Goal: Find specific page/section: Find specific page/section

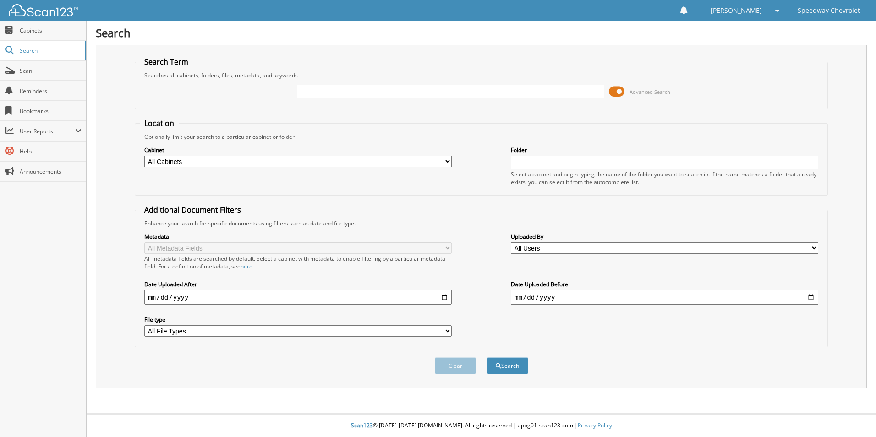
click at [310, 92] on input "text" at bounding box center [450, 92] width 307 height 14
type input "264639"
click at [487, 357] on button "Search" at bounding box center [507, 365] width 41 height 17
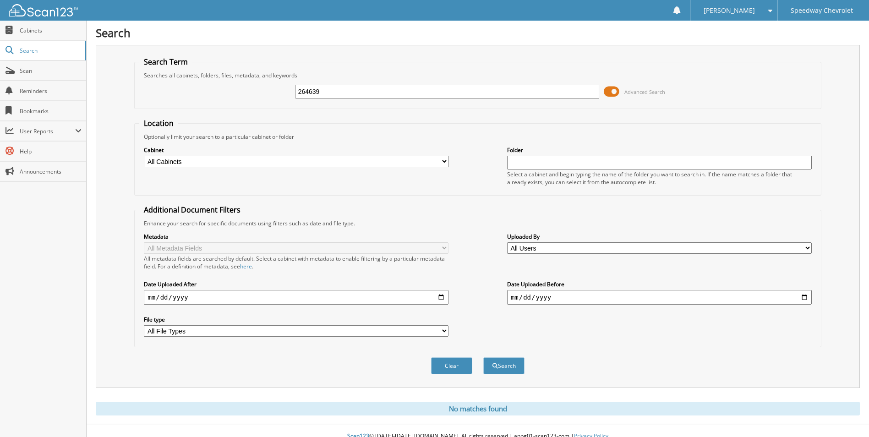
drag, startPoint x: 329, startPoint y: 90, endPoint x: 223, endPoint y: 101, distance: 106.8
click at [223, 101] on div "264639 Advanced Search" at bounding box center [477, 91] width 677 height 25
type input "262060"
click at [483, 357] on button "Search" at bounding box center [503, 365] width 41 height 17
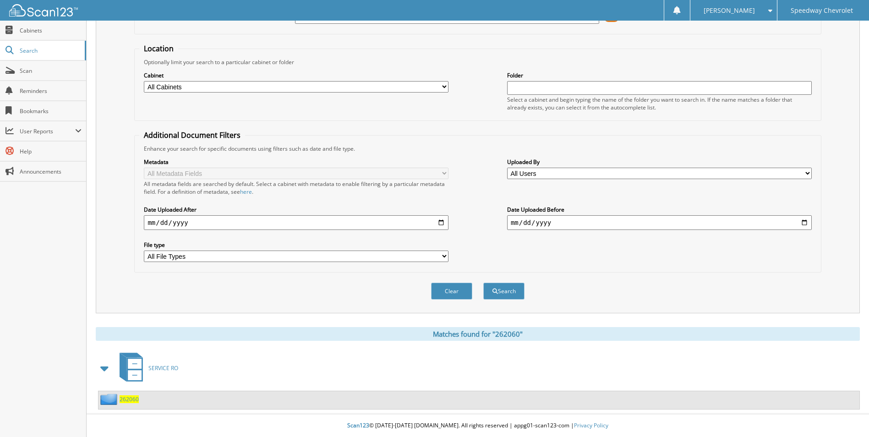
click at [132, 399] on span "262060" at bounding box center [129, 399] width 19 height 8
